Goal: Information Seeking & Learning: Find specific fact

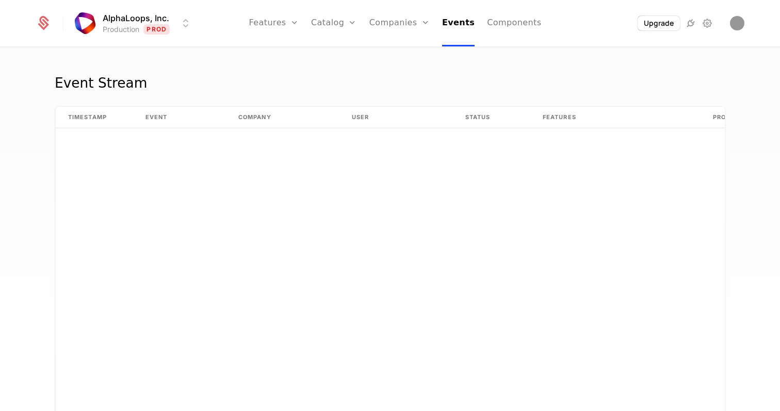
scroll to position [1874, 0]
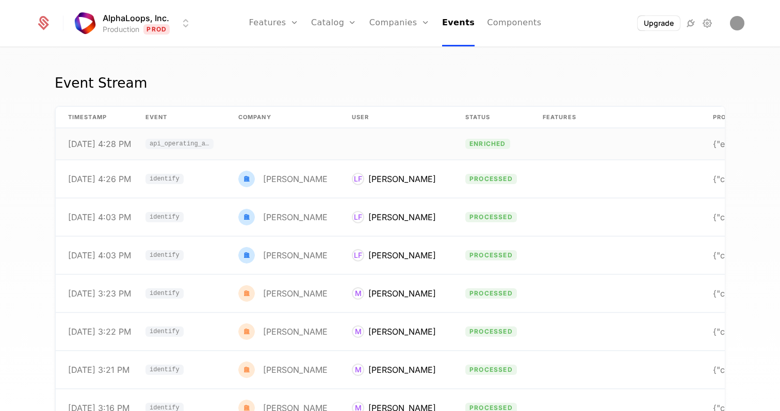
click at [339, 149] on td at bounding box center [395, 143] width 113 height 31
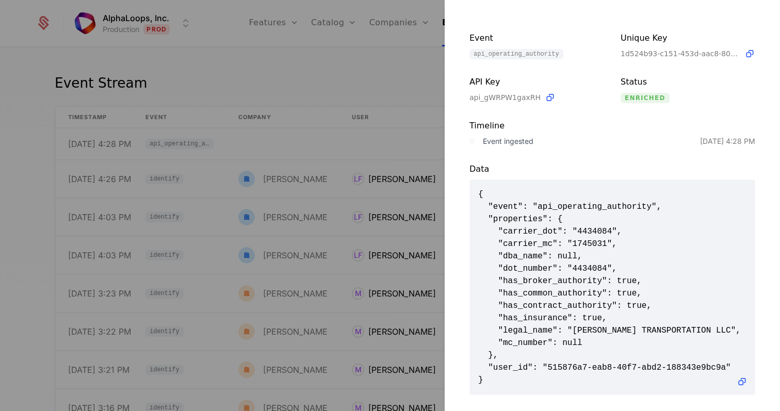
scroll to position [47, 0]
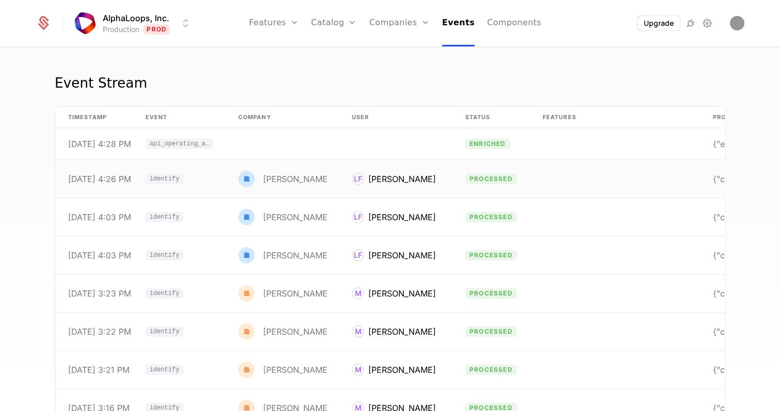
click at [536, 184] on td at bounding box center [615, 179] width 170 height 38
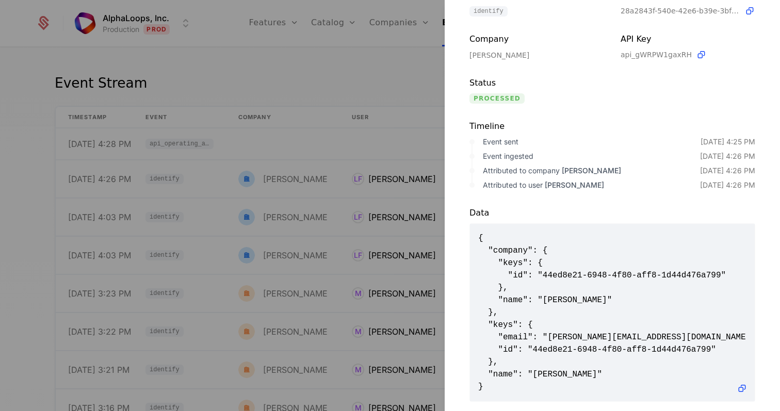
scroll to position [100, 0]
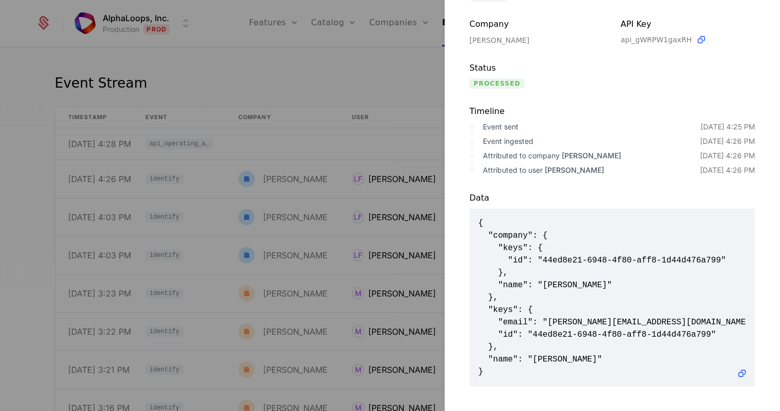
click at [375, 149] on div at bounding box center [390, 205] width 780 height 411
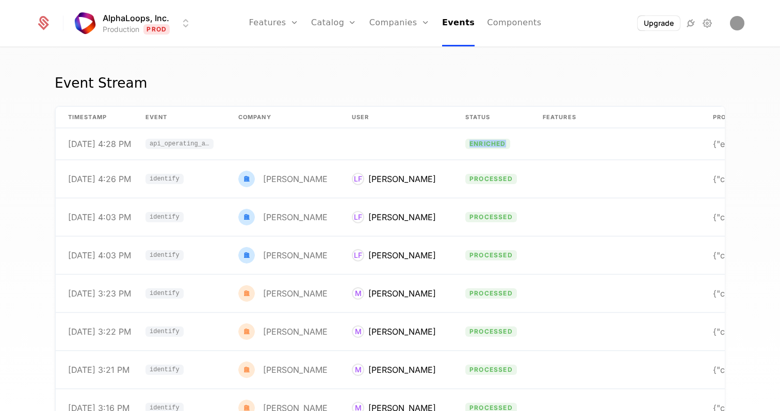
click at [375, 149] on td at bounding box center [395, 143] width 113 height 31
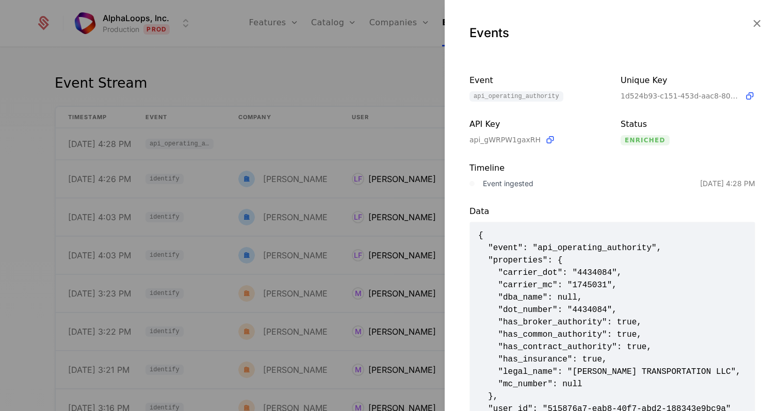
scroll to position [51, 0]
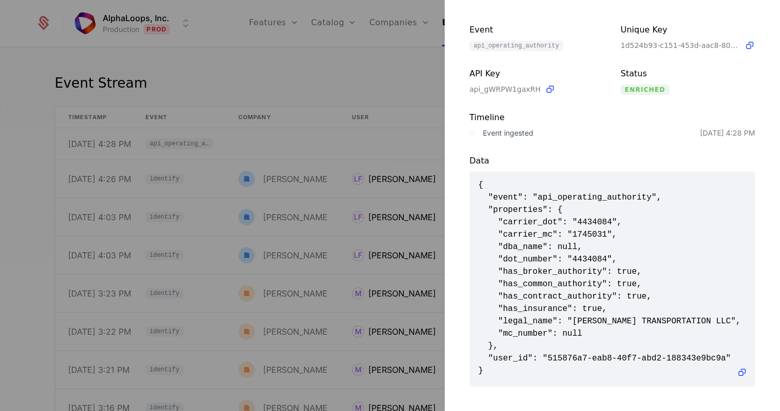
click at [387, 189] on div at bounding box center [390, 205] width 780 height 411
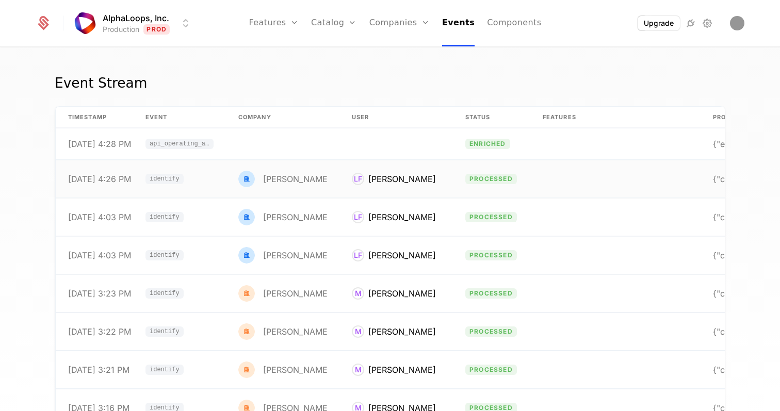
click at [390, 173] on div "Lindsay Fischels" at bounding box center [402, 179] width 68 height 12
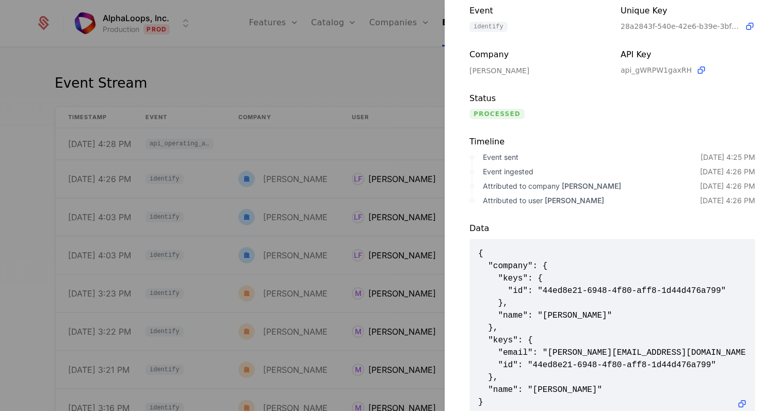
scroll to position [100, 0]
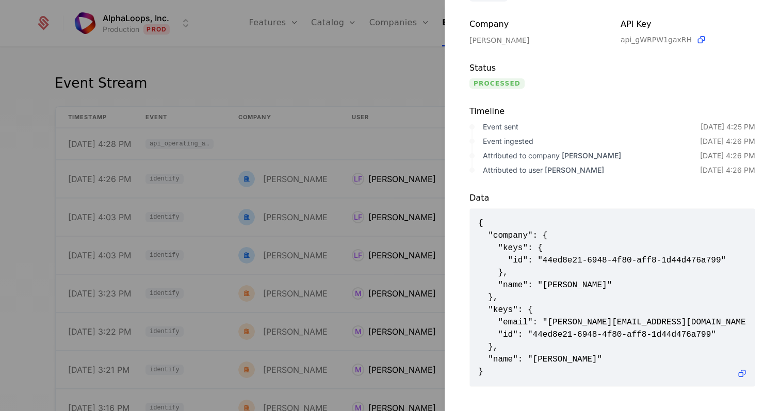
drag, startPoint x: 554, startPoint y: 343, endPoint x: 536, endPoint y: 343, distance: 18.6
click at [536, 343] on span "{ "company": { "keys": { "id": "44ed8e21-6948-4f80-aff8-1d44d476a799" }, "name"…" at bounding box center [612, 297] width 268 height 161
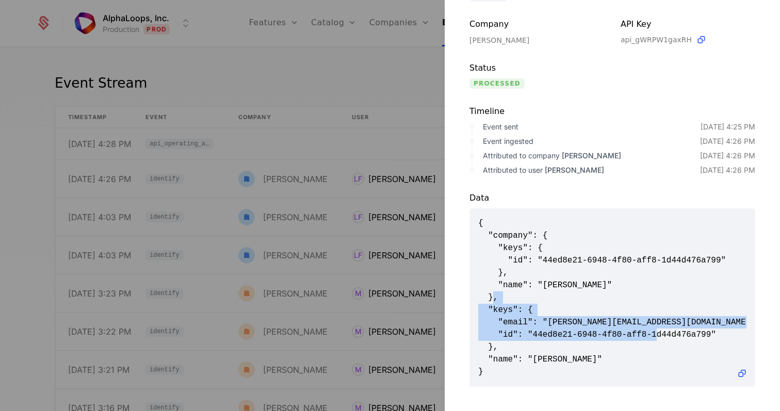
drag, startPoint x: 539, startPoint y: 352, endPoint x: 455, endPoint y: 298, distance: 100.0
click at [455, 298] on div "Data { "company": { "keys": { "id": "44ed8e21-6948-4f80-aff8-1d44d476a799" }, "…" at bounding box center [612, 280] width 335 height 211
copy span "}, "keys": { "email": "lindsay@idlesmart.com", "id": "44ed8e21-6948-4f80-aff8-1…"
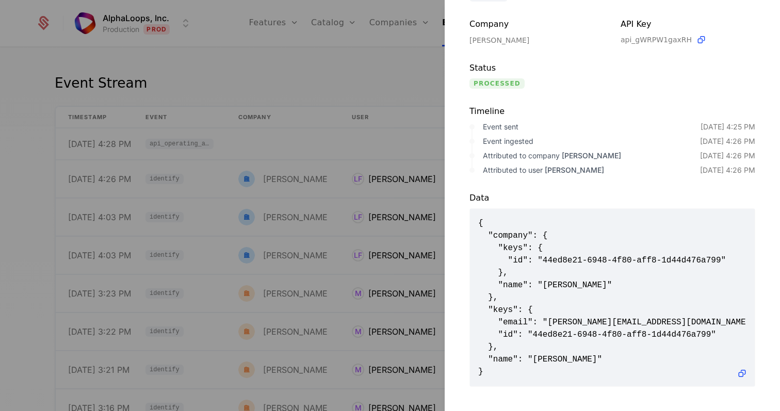
click at [529, 260] on span "{ "company": { "keys": { "id": "44ed8e21-6948-4f80-aff8-1d44d476a799" }, "name"…" at bounding box center [612, 297] width 268 height 161
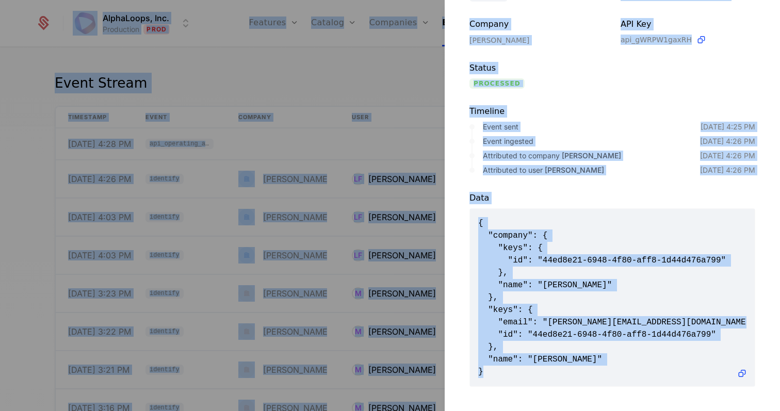
copy body "AlphaLoops, Inc. Production Prod Features Features Flags Catalog Plans Add Ons …"
click at [529, 260] on span "{ "company": { "keys": { "id": "44ed8e21-6948-4f80-aff8-1d44d476a799" }, "name"…" at bounding box center [612, 297] width 268 height 161
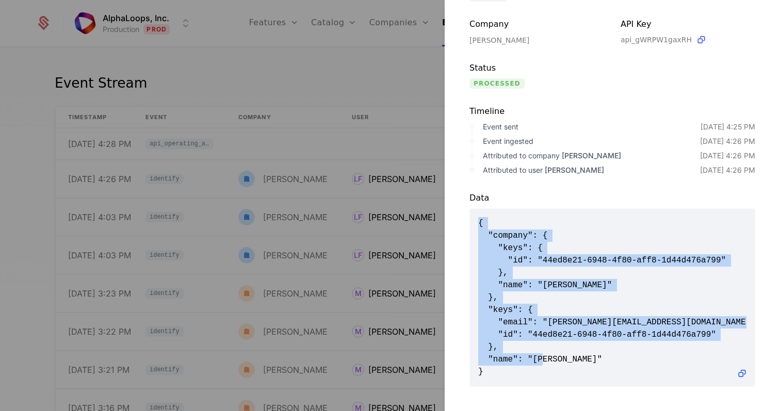
scroll to position [1, 0]
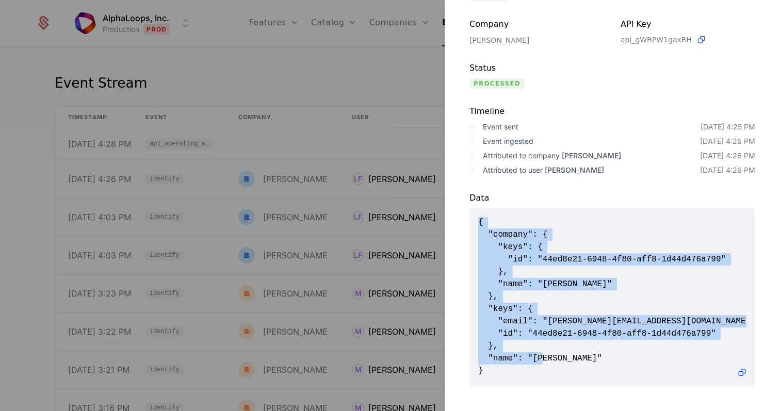
drag, startPoint x: 478, startPoint y: 221, endPoint x: 572, endPoint y: 362, distance: 169.9
click at [572, 362] on span "{ "company": { "keys": { "id": "44ed8e21-6948-4f80-aff8-1d44d476a799" }, "name"…" at bounding box center [612, 296] width 268 height 161
copy span "{ "company": { "keys": { "id": "44ed8e21-6948-4f80-aff8-1d44d476a799" }, "name"…"
click at [568, 368] on span "{ "company": { "keys": { "id": "44ed8e21-6948-4f80-aff8-1d44d476a799" }, "name"…" at bounding box center [612, 296] width 268 height 161
copy span "{ "company": { "keys": { "id": "44ed8e21-6948-4f80-aff8-1d44d476a799" }, "name"…"
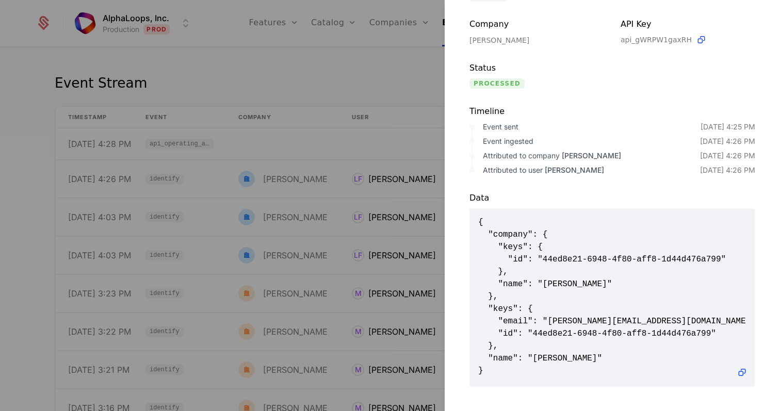
click at [408, 122] on div at bounding box center [390, 205] width 780 height 411
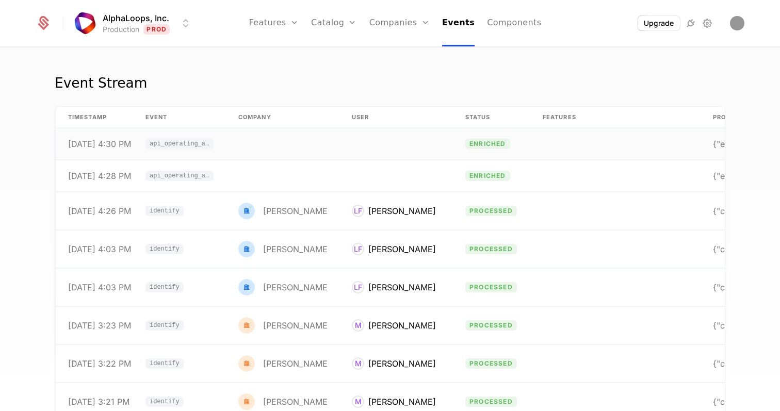
scroll to position [0, 79]
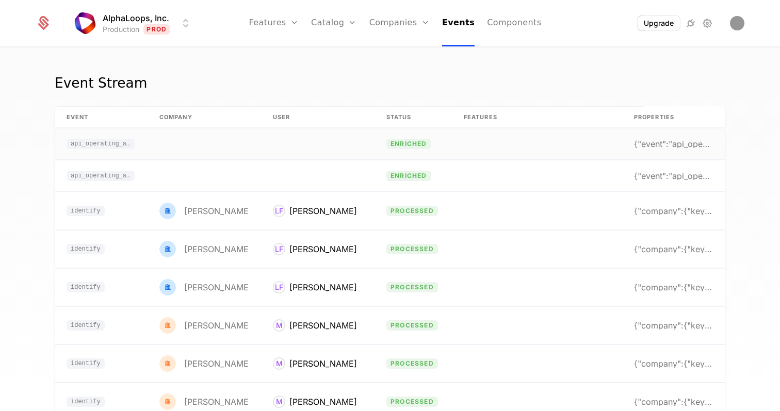
click at [668, 140] on div "{"event":"api_operating_authority","keys":{"id":"5" at bounding box center [673, 144] width 78 height 8
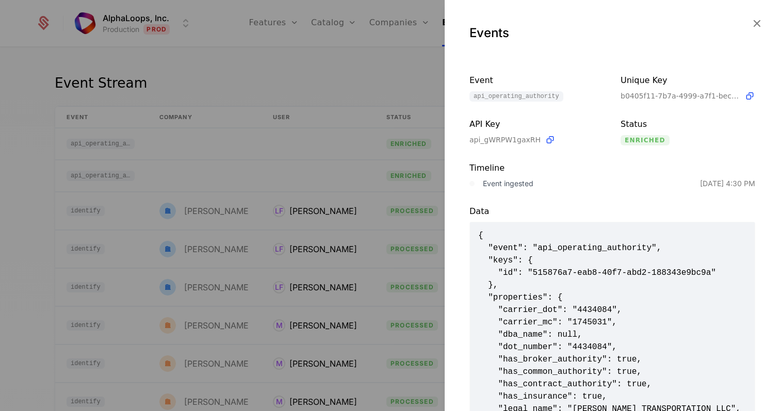
scroll to position [75, 0]
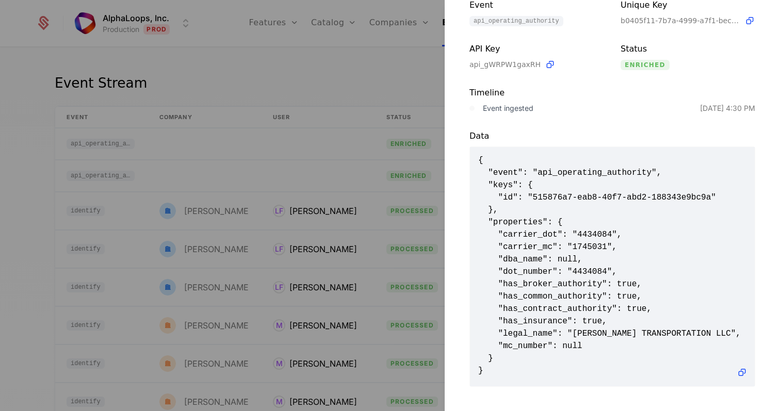
click at [365, 249] on div at bounding box center [390, 205] width 780 height 411
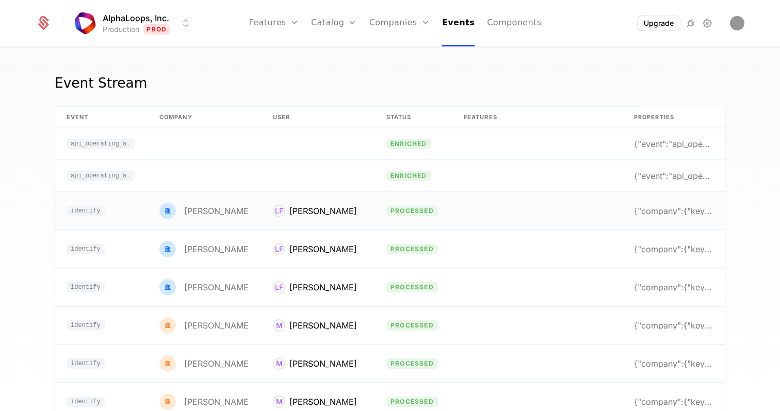
click at [363, 192] on td "LF Lindsay Fischels" at bounding box center [316, 211] width 113 height 38
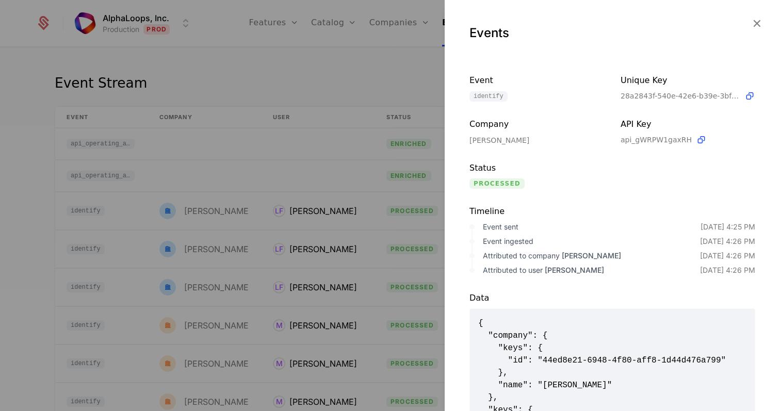
click at [370, 172] on div at bounding box center [390, 205] width 780 height 411
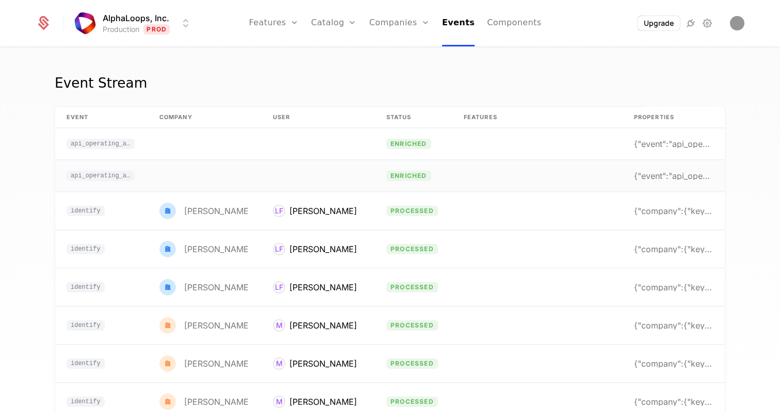
click at [370, 182] on td at bounding box center [316, 175] width 113 height 31
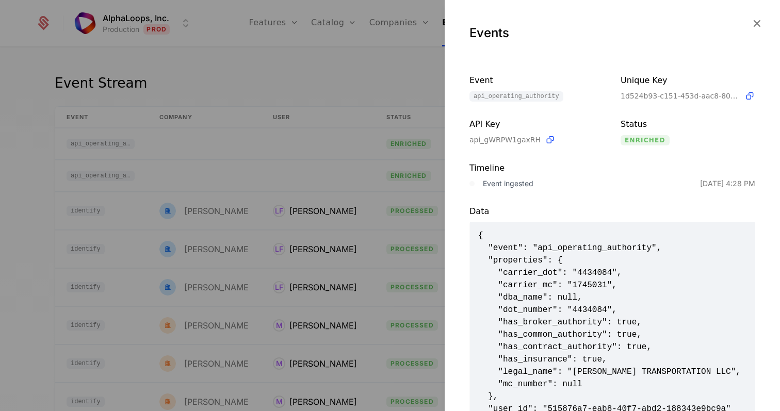
scroll to position [51, 0]
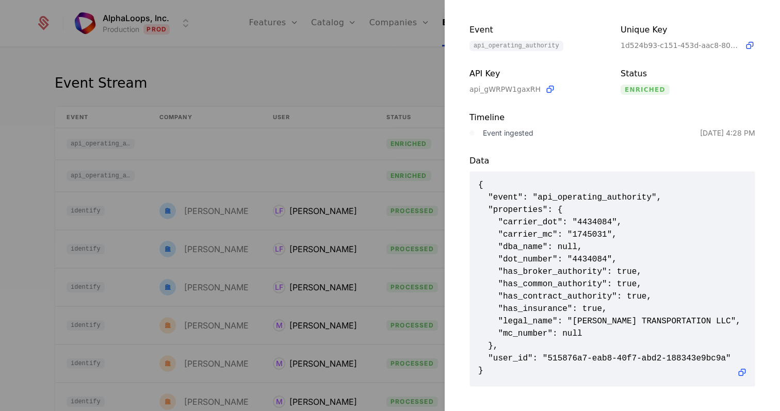
click at [336, 215] on div at bounding box center [390, 205] width 780 height 411
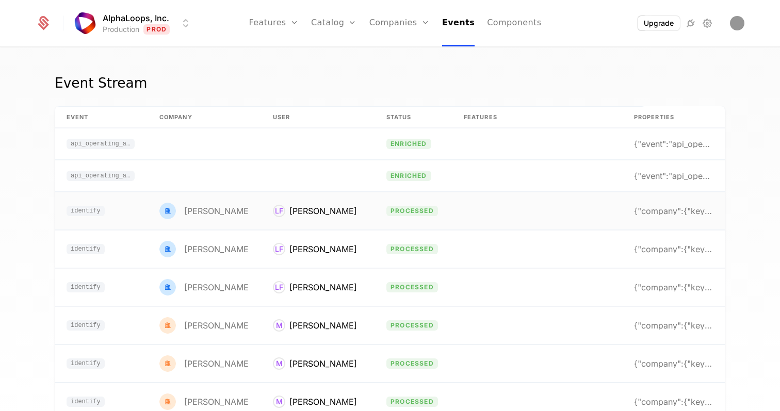
click at [368, 214] on td "LF Lindsay Fischels" at bounding box center [316, 211] width 113 height 38
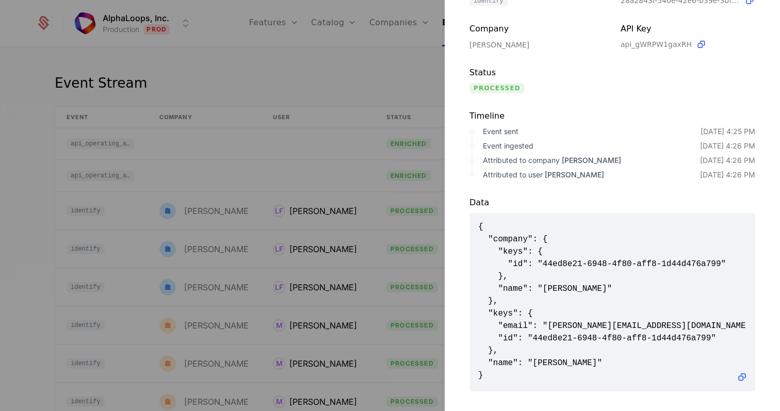
scroll to position [100, 0]
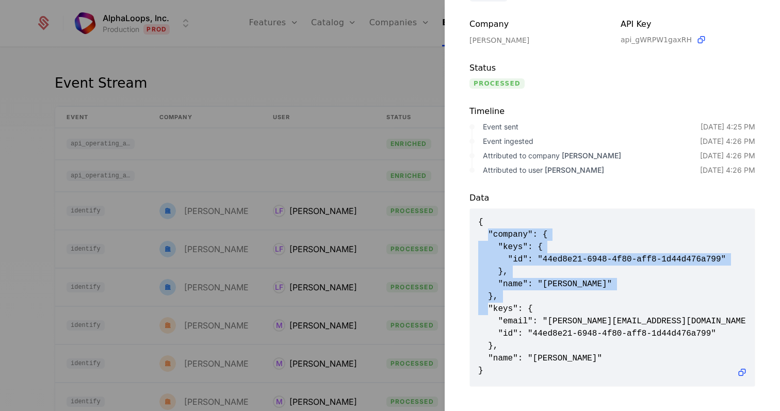
drag, startPoint x: 488, startPoint y: 232, endPoint x: 513, endPoint y: 298, distance: 70.0
click at [513, 298] on span "{ "company": { "keys": { "id": "44ed8e21-6948-4f80-aff8-1d44d476a799" }, "name"…" at bounding box center [612, 296] width 268 height 161
copy span ""company": { "keys": { "id": "44ed8e21-6948-4f80-aff8-1d44d476a799" }, "name": …"
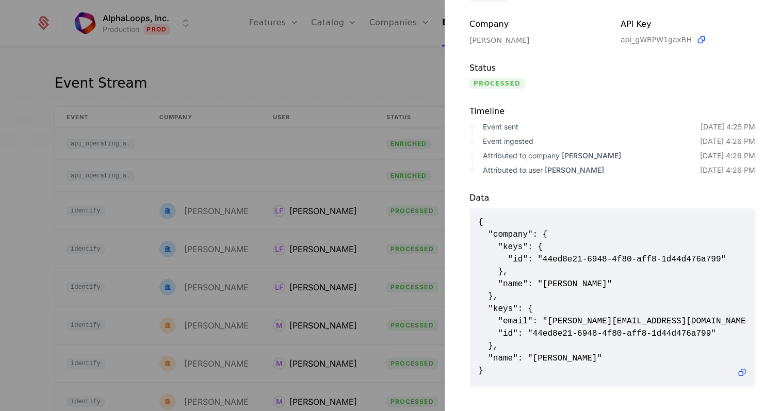
click at [390, 144] on div at bounding box center [390, 205] width 780 height 411
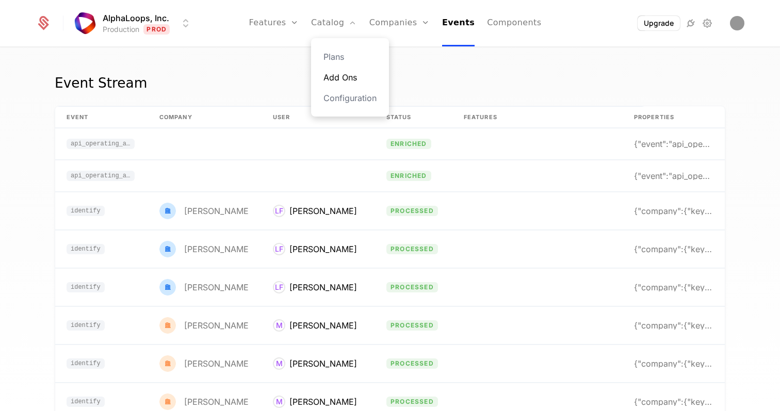
click at [336, 73] on link "Add Ons" at bounding box center [349, 77] width 53 height 12
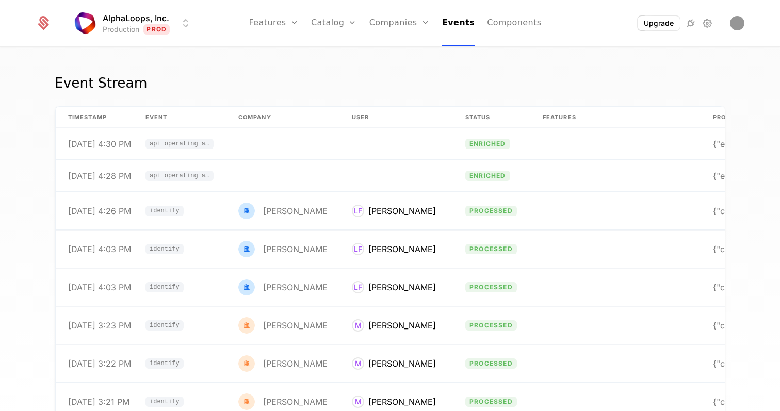
click at [306, 78] on div "Event Stream" at bounding box center [390, 89] width 670 height 33
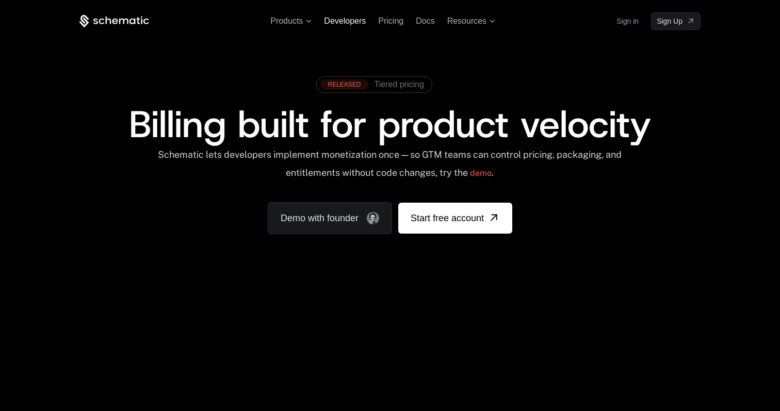
click at [332, 18] on span "Developers" at bounding box center [345, 21] width 42 height 9
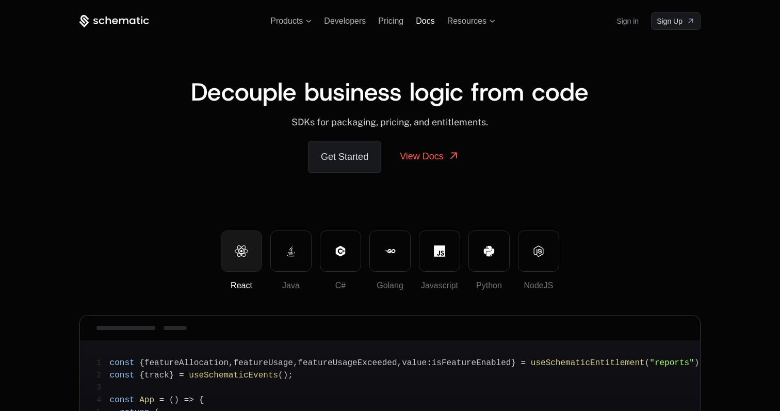
click at [431, 24] on span "Docs" at bounding box center [425, 21] width 19 height 9
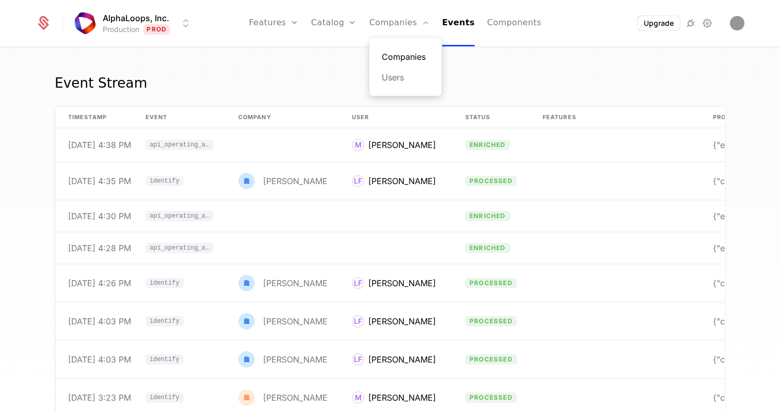
click at [402, 60] on link "Companies" at bounding box center [405, 57] width 47 height 12
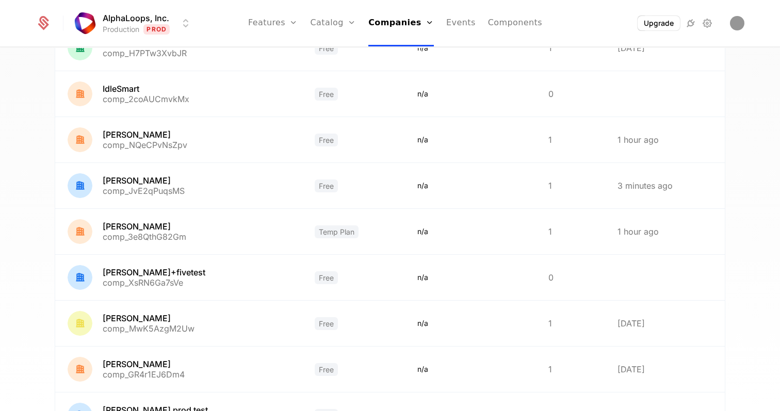
scroll to position [168, 0]
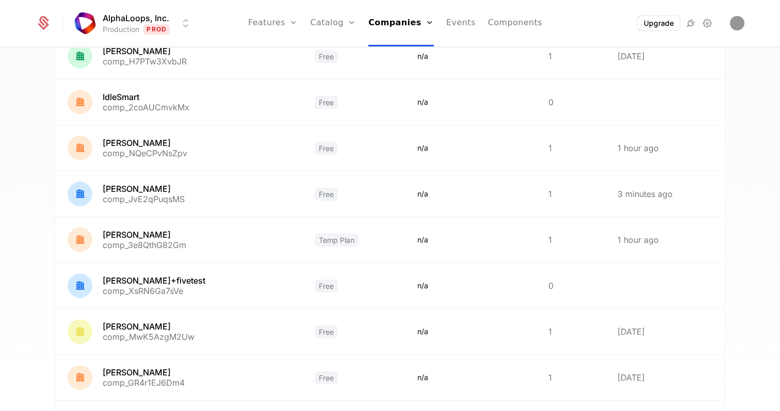
click at [385, 224] on link at bounding box center [353, 239] width 103 height 45
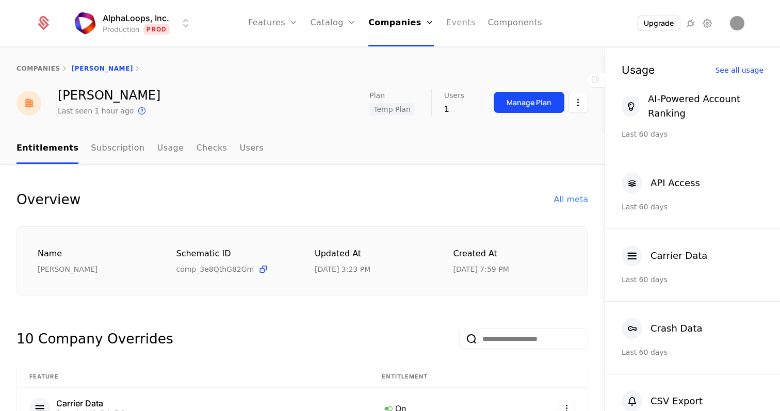
click at [456, 23] on link "Events" at bounding box center [460, 23] width 29 height 46
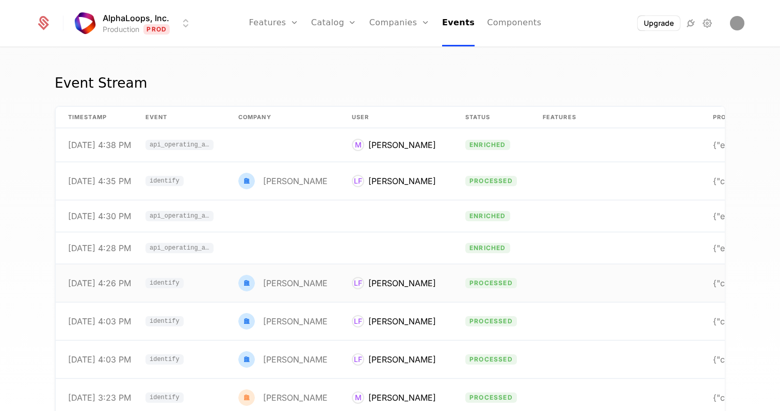
scroll to position [65, 0]
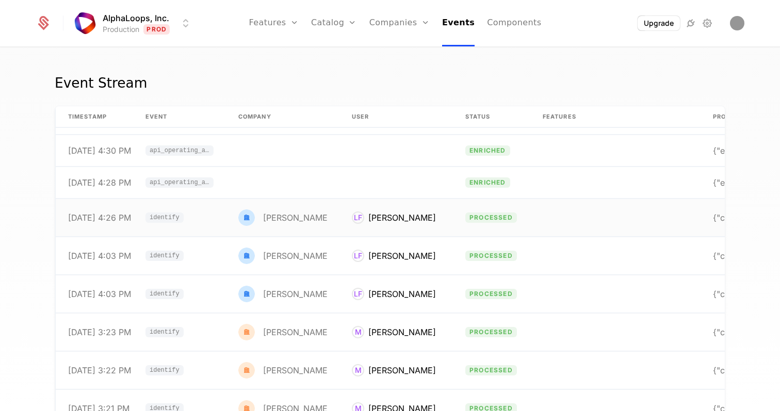
click at [368, 224] on td "LF Lindsay Fischels" at bounding box center [395, 218] width 113 height 38
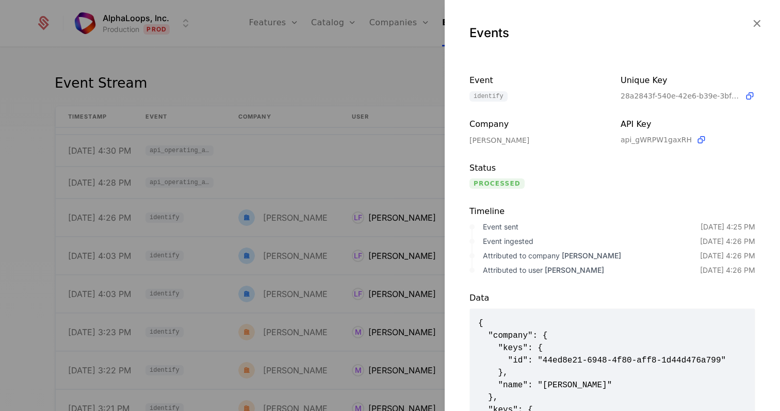
scroll to position [100, 0]
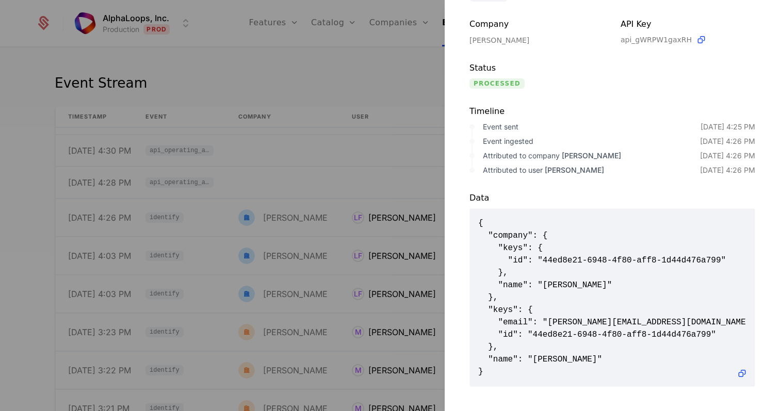
click at [407, 179] on div at bounding box center [390, 205] width 780 height 411
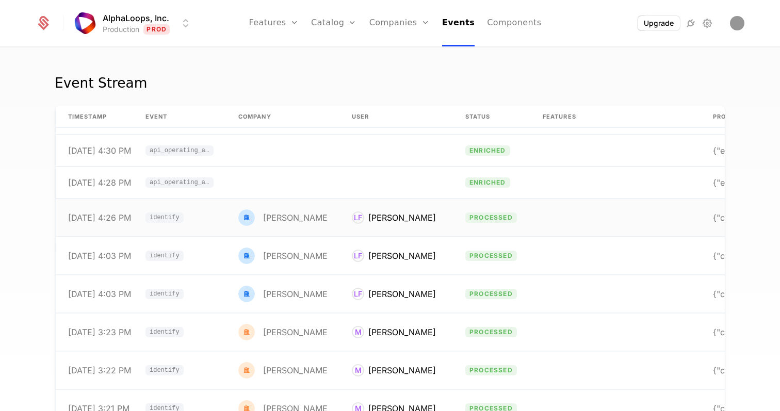
scroll to position [0, 0]
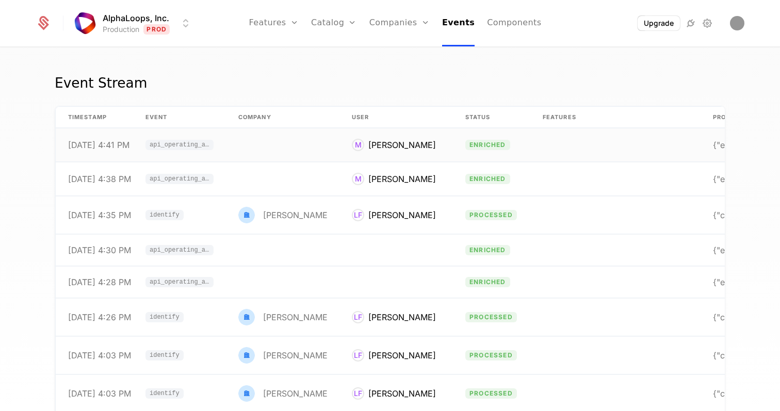
click at [339, 152] on td "M [PERSON_NAME]" at bounding box center [395, 145] width 113 height 34
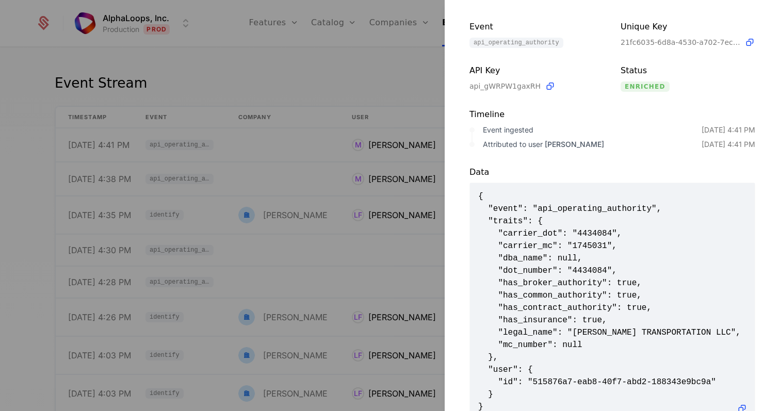
scroll to position [90, 0]
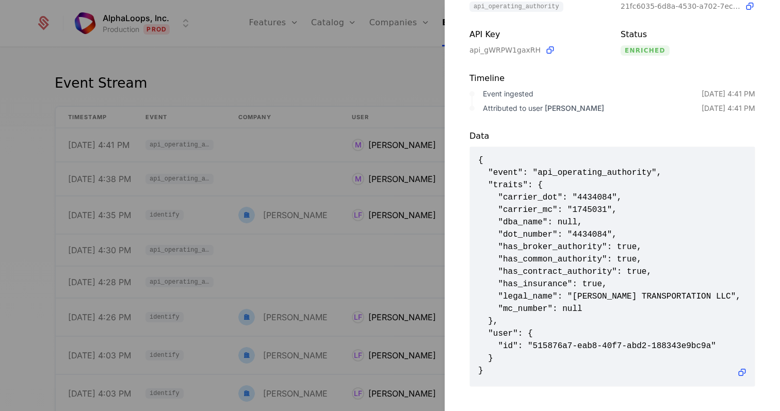
click at [352, 82] on div at bounding box center [390, 205] width 780 height 411
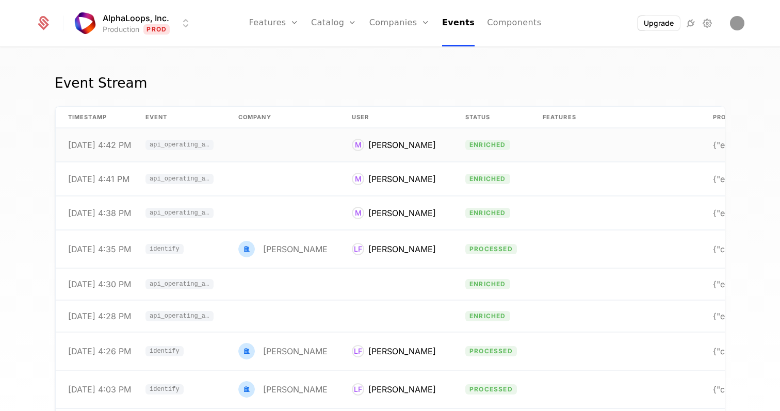
click at [373, 146] on div "[PERSON_NAME]" at bounding box center [402, 145] width 68 height 12
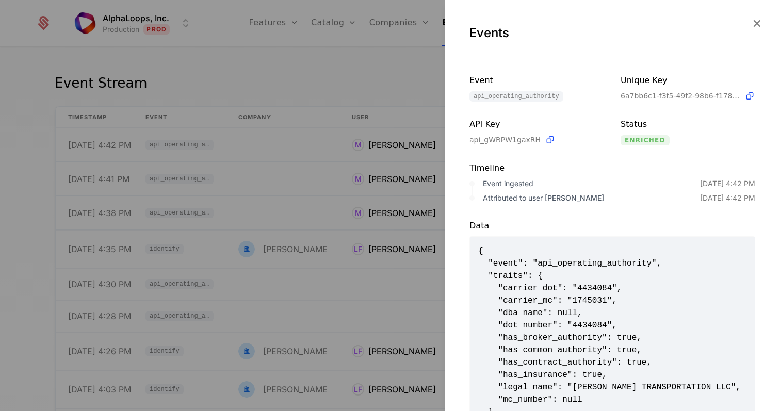
scroll to position [90, 0]
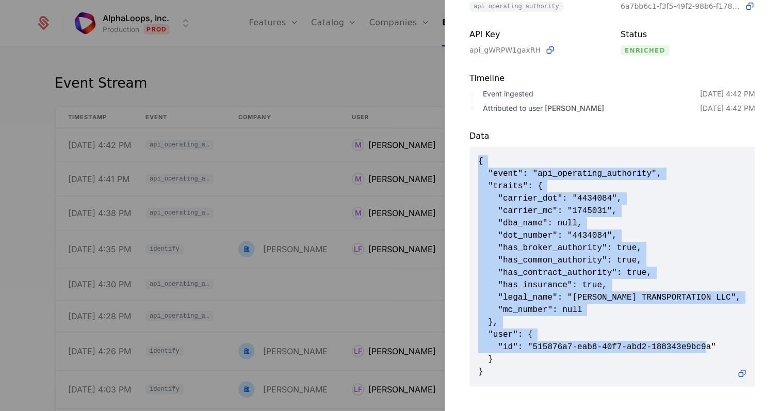
drag, startPoint x: 529, startPoint y: 374, endPoint x: 461, endPoint y: 154, distance: 230.3
click at [461, 154] on div "Data { "event": "api_operating_authority", "traits": { "carrier_dot": "4434084"…" at bounding box center [612, 249] width 335 height 273
copy span "{ "event": "api_operating_authority", "traits": { "carrier_dot": "4434084", "ca…"
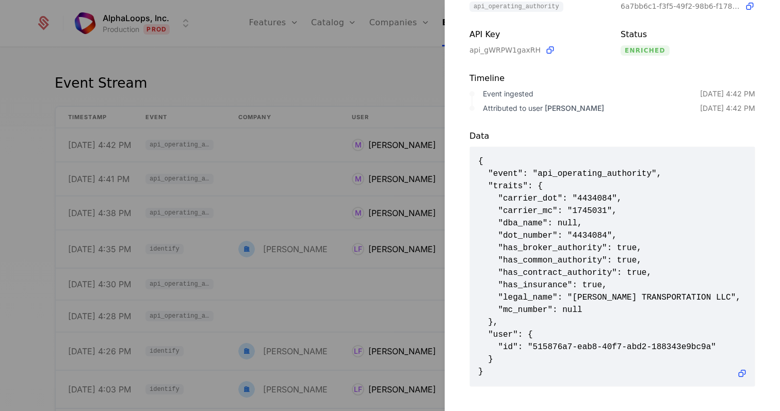
click at [357, 242] on div at bounding box center [390, 205] width 780 height 411
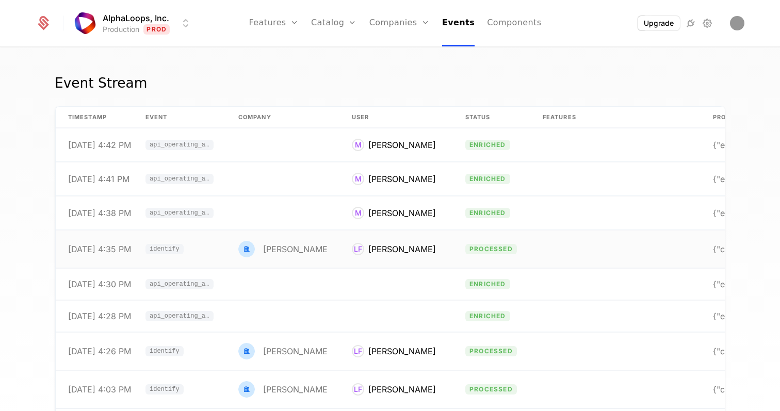
click at [380, 253] on div "[PERSON_NAME]" at bounding box center [402, 249] width 68 height 12
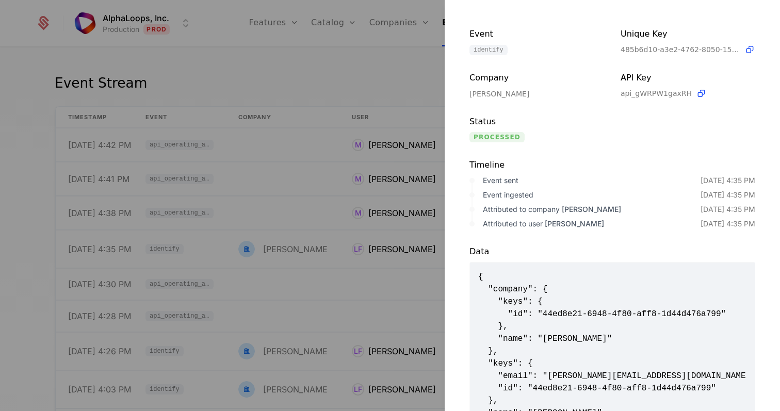
scroll to position [100, 0]
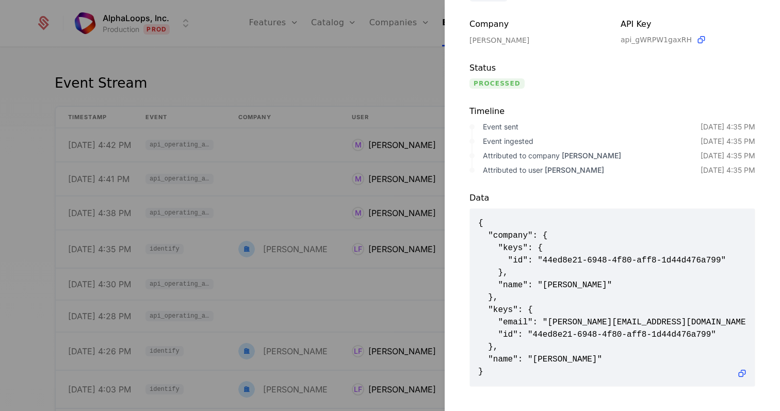
click at [303, 77] on div at bounding box center [390, 205] width 780 height 411
